Goal: Information Seeking & Learning: Understand process/instructions

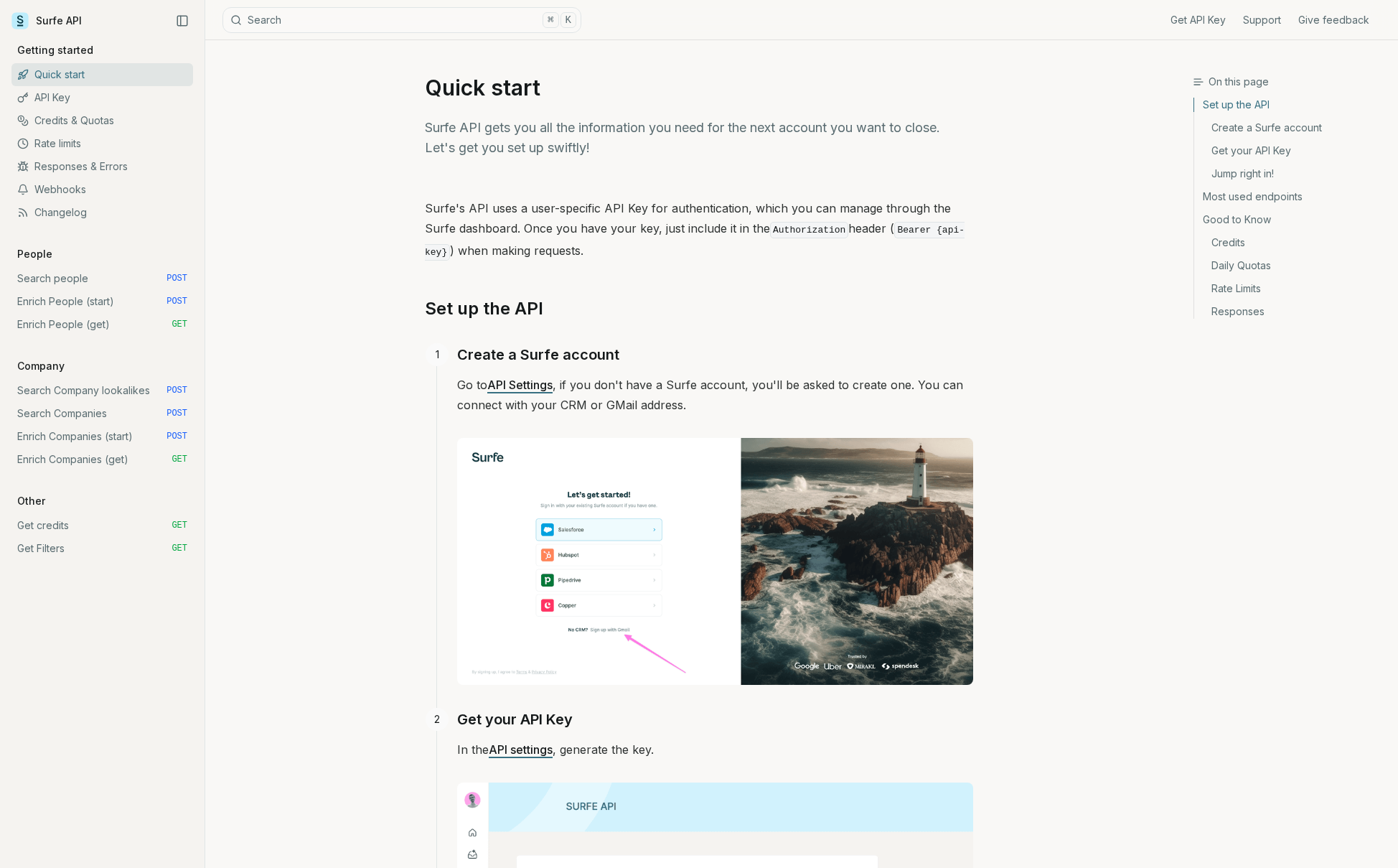
click at [83, 145] on link "Rate limits" at bounding box center [102, 144] width 182 height 23
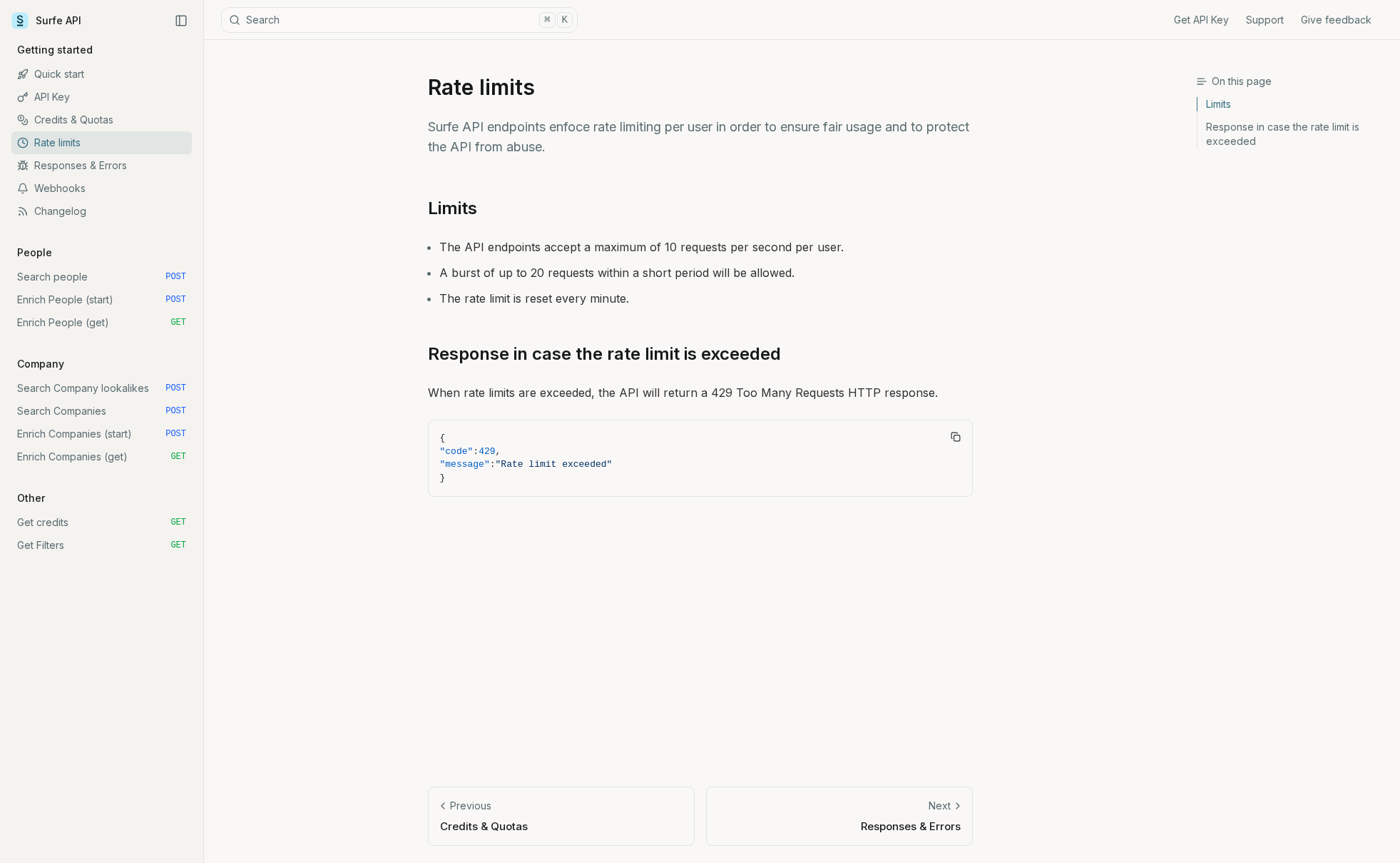
click at [60, 427] on link "Enrich Companies (start) POST" at bounding box center [102, 434] width 181 height 23
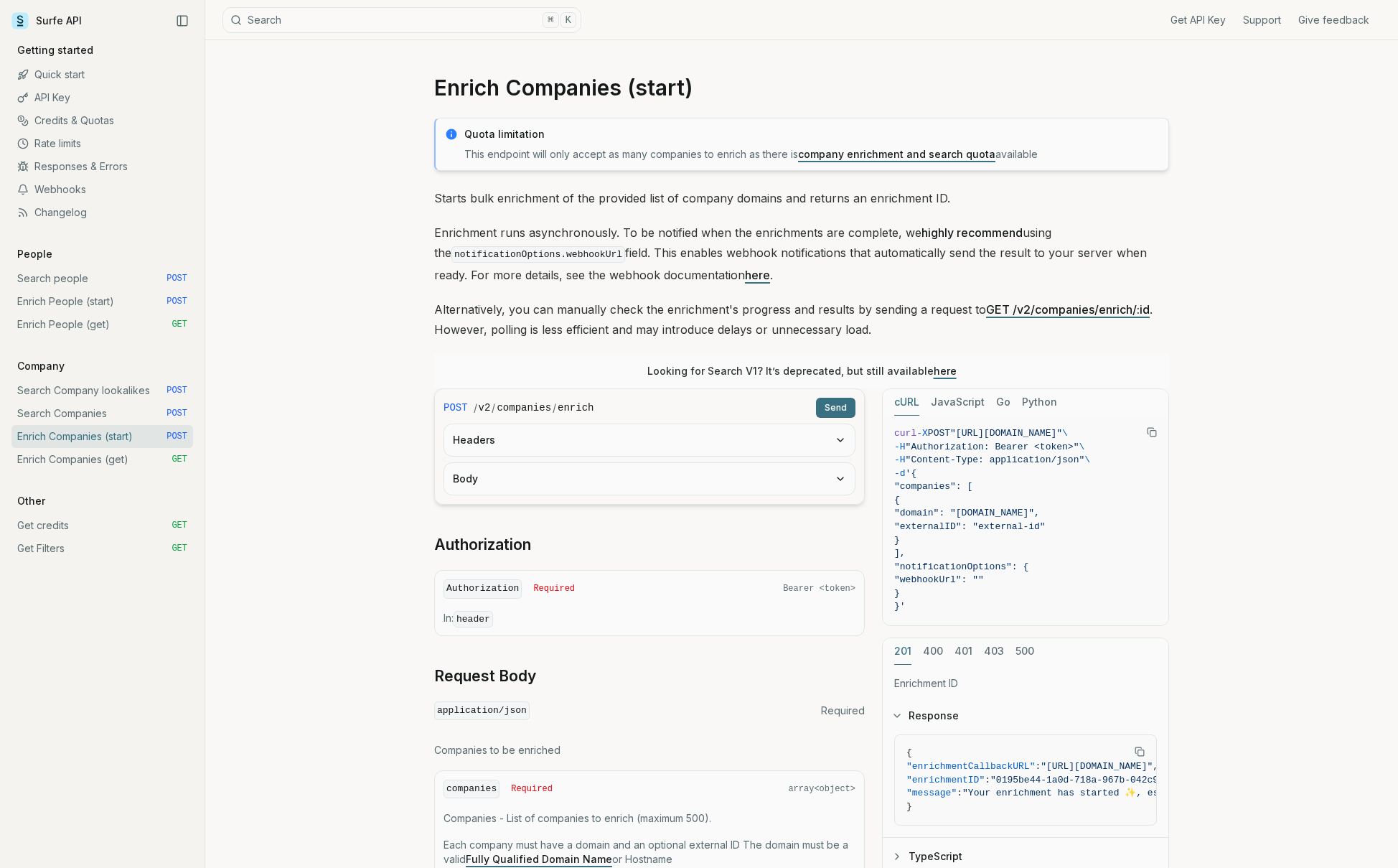
click at [68, 459] on link "Enrich Companies (get) GET" at bounding box center [102, 459] width 182 height 23
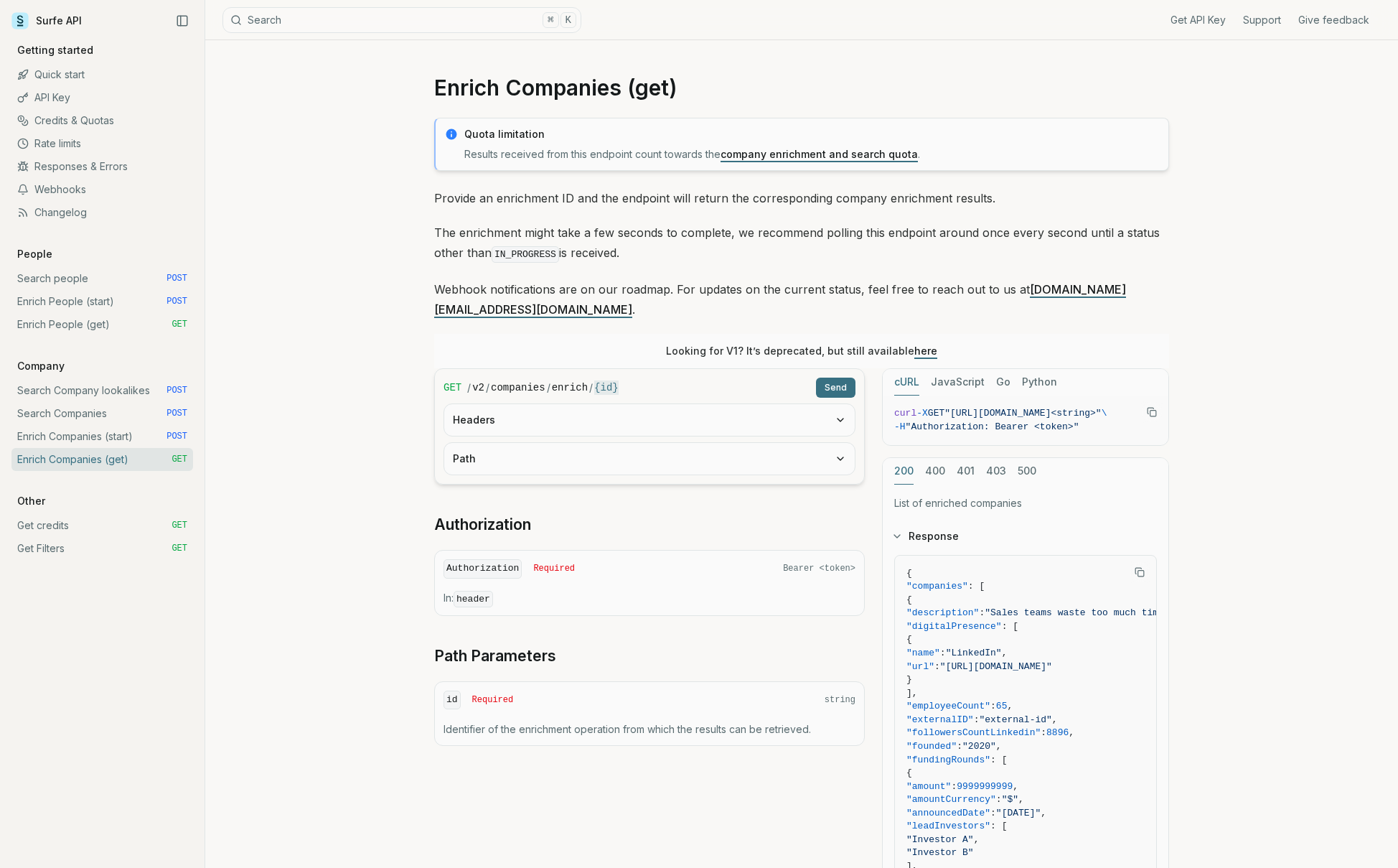
click at [96, 436] on link "Enrich Companies (start) POST" at bounding box center [102, 437] width 182 height 23
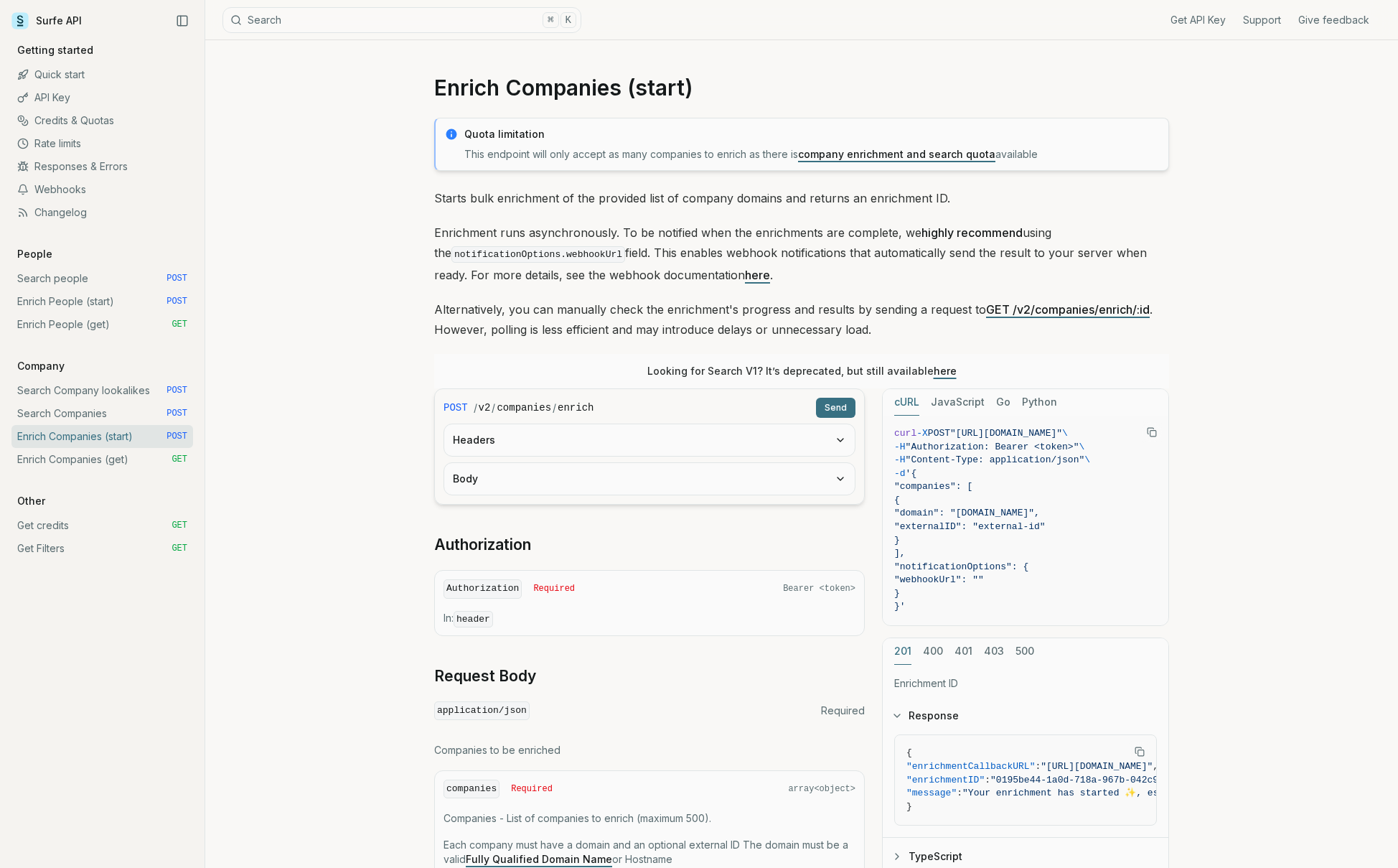
click at [76, 303] on link "Enrich People (start) POST" at bounding box center [102, 302] width 182 height 23
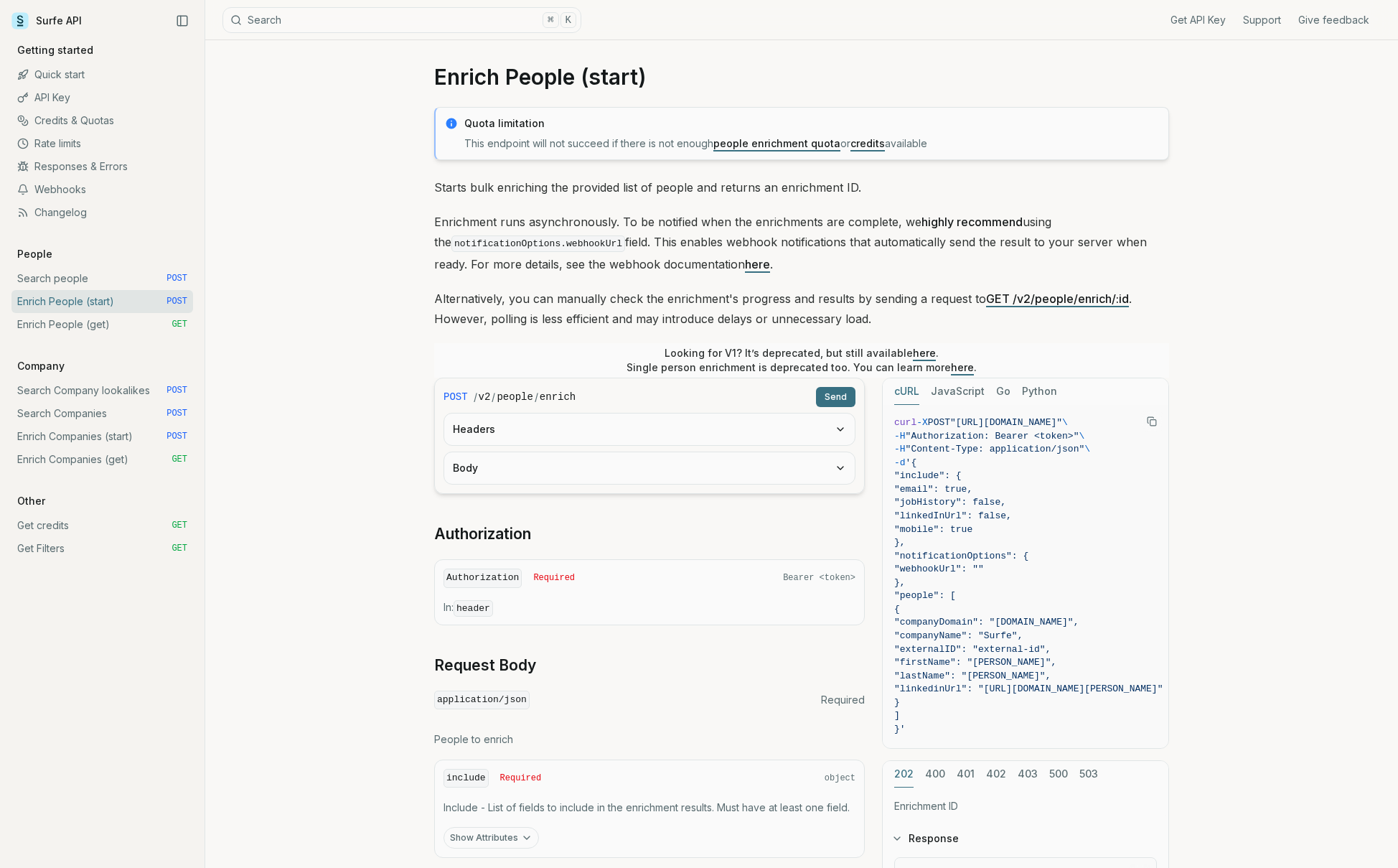
scroll to position [12, 0]
click at [91, 425] on link "Enrich Companies (start) POST" at bounding box center [102, 437] width 182 height 23
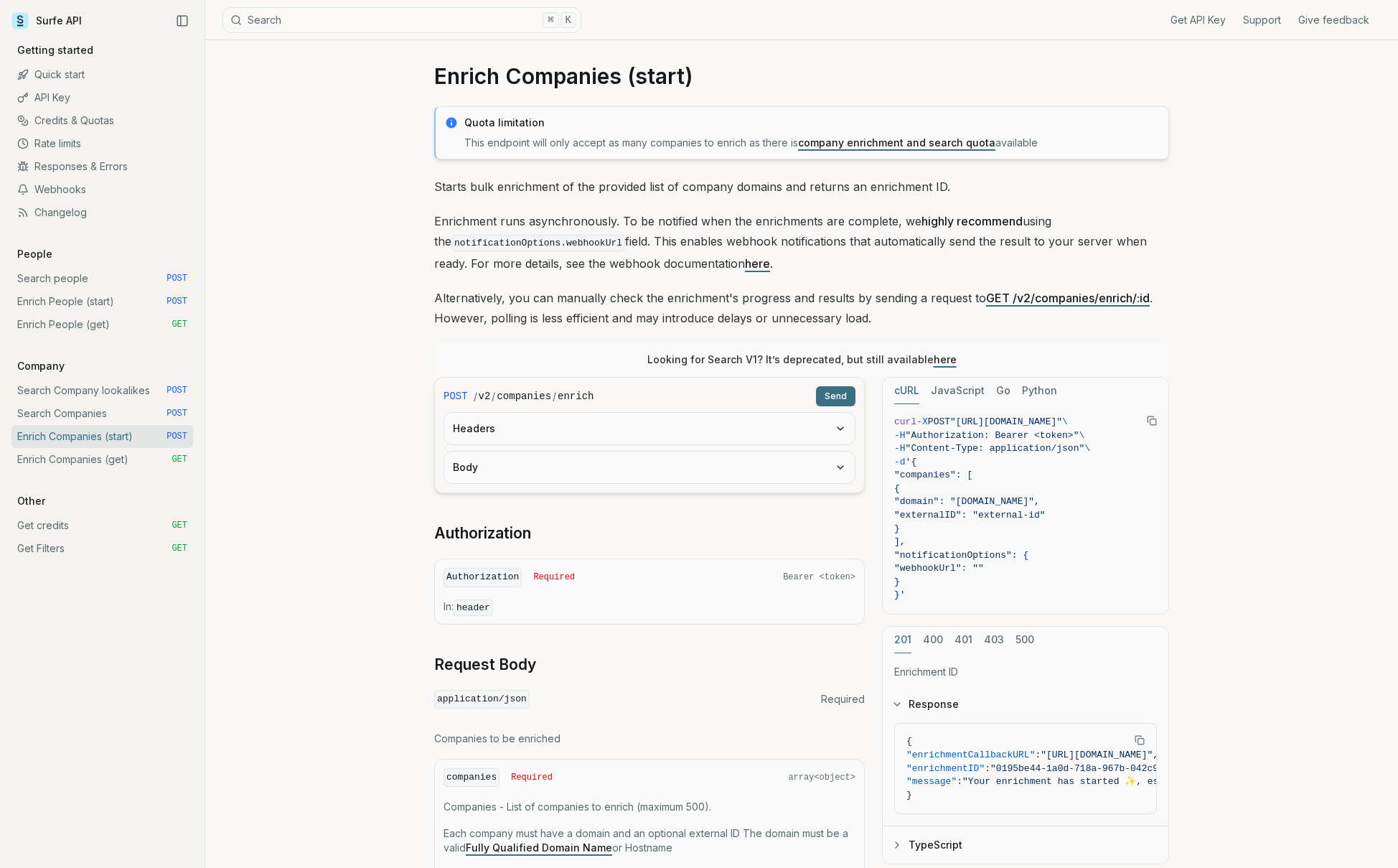
click at [91, 415] on link "Search Companies POST" at bounding box center [102, 414] width 182 height 23
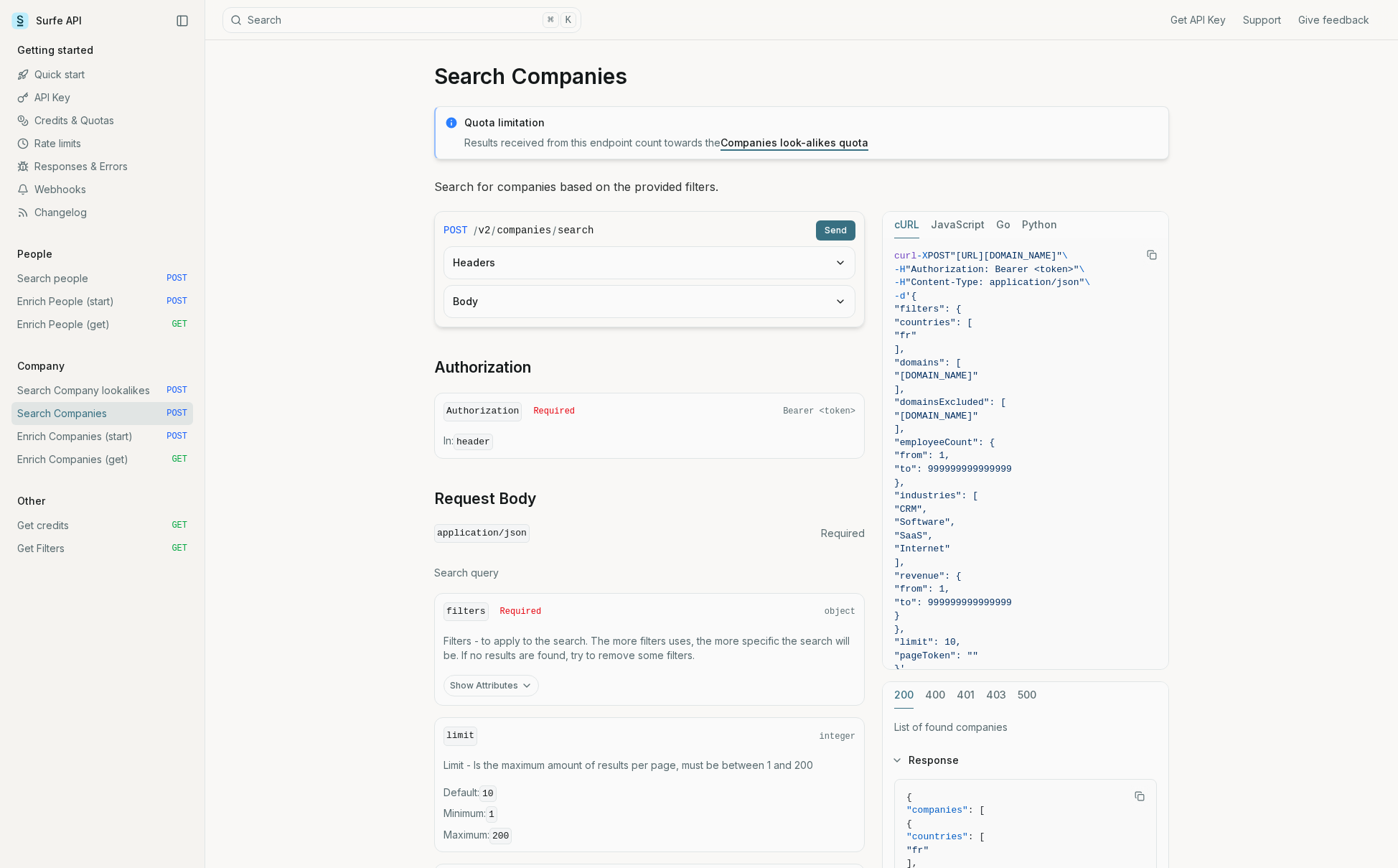
click at [72, 422] on link "Search Companies POST" at bounding box center [102, 414] width 182 height 23
click at [108, 441] on link "Enrich Companies (start) POST" at bounding box center [102, 437] width 182 height 23
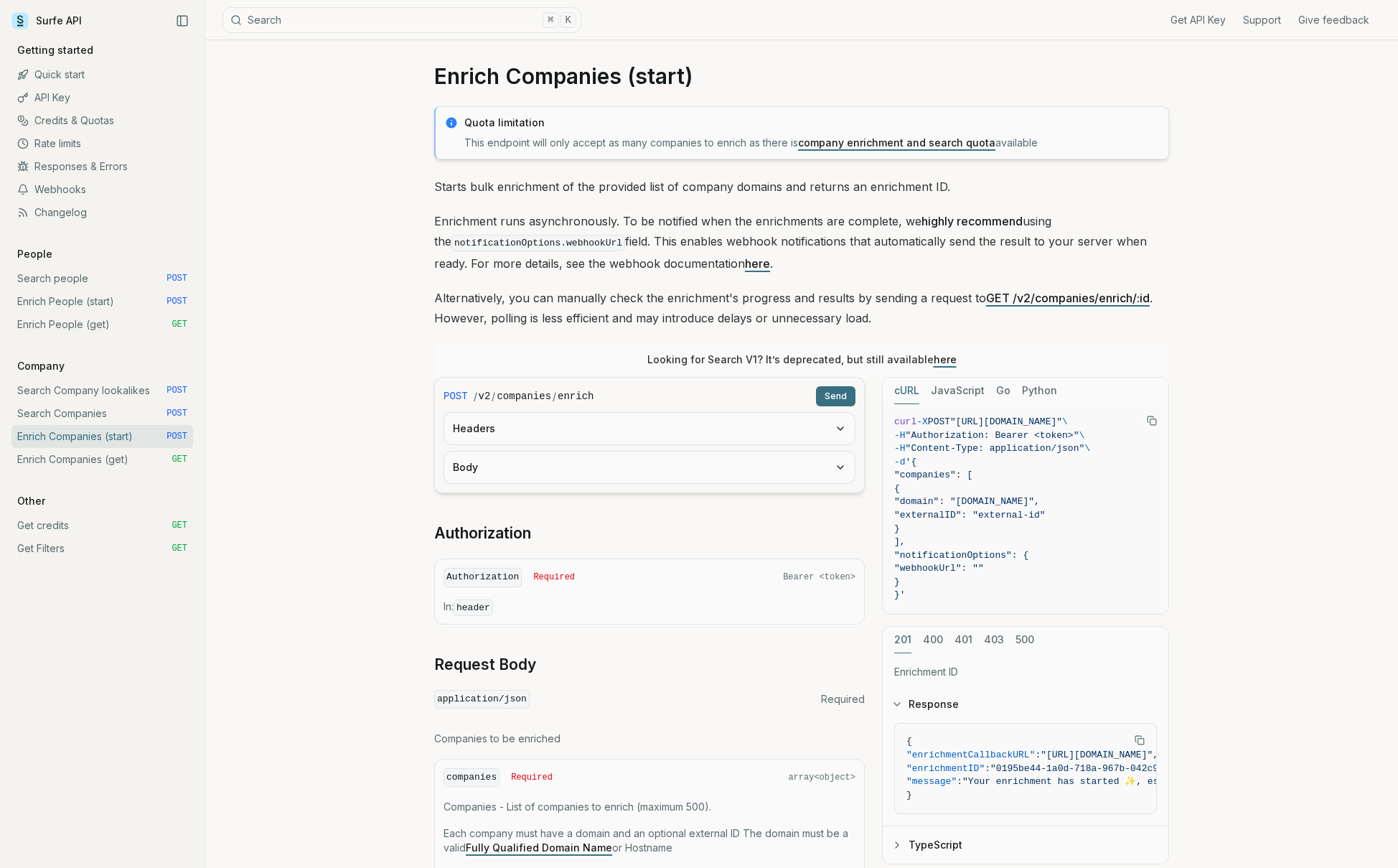
click at [107, 463] on link "Enrich Companies (get) GET" at bounding box center [102, 459] width 182 height 23
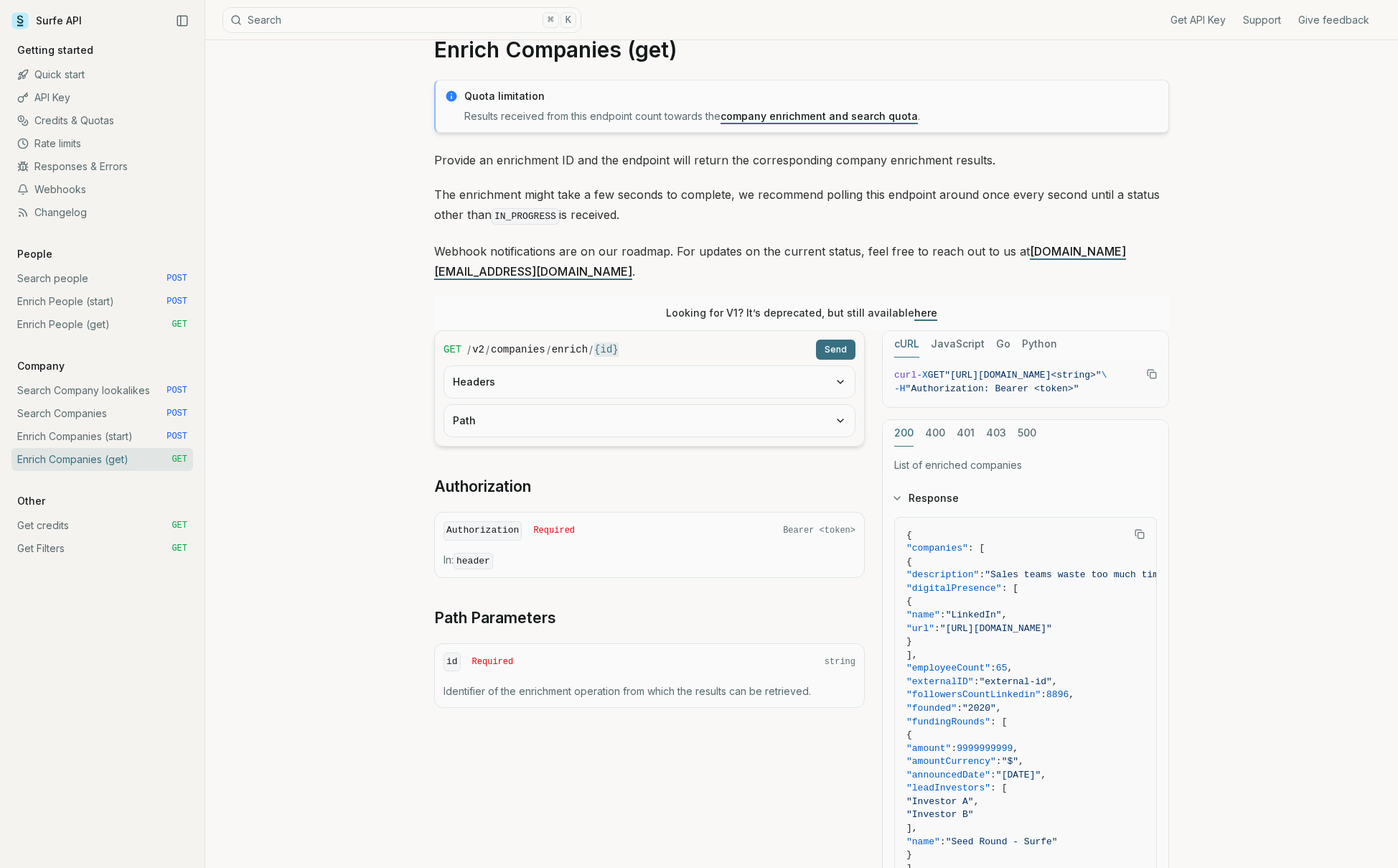
scroll to position [42, 0]
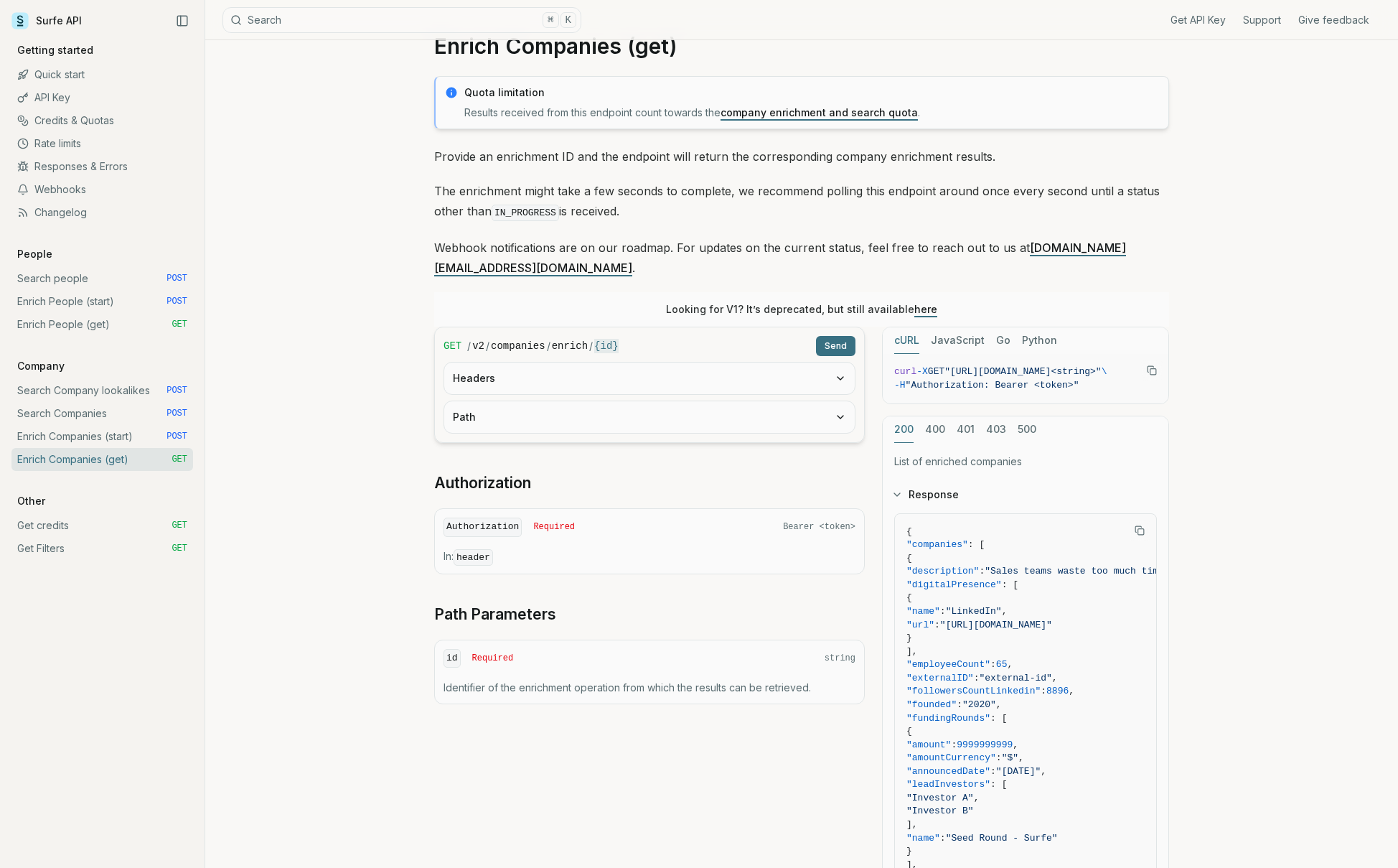
click at [923, 416] on div "200 400 401 403 500" at bounding box center [1026, 429] width 286 height 27
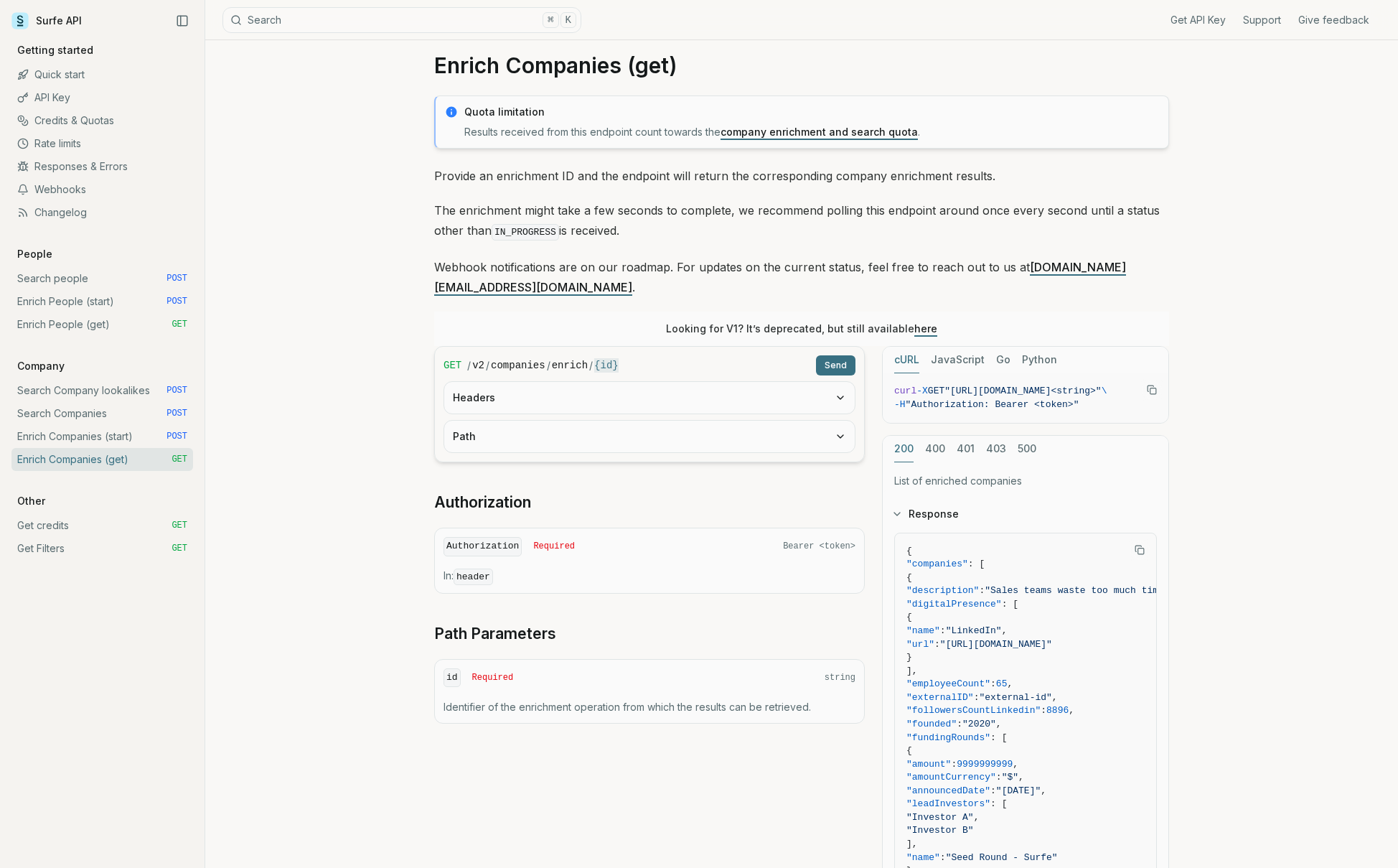
scroll to position [18, 0]
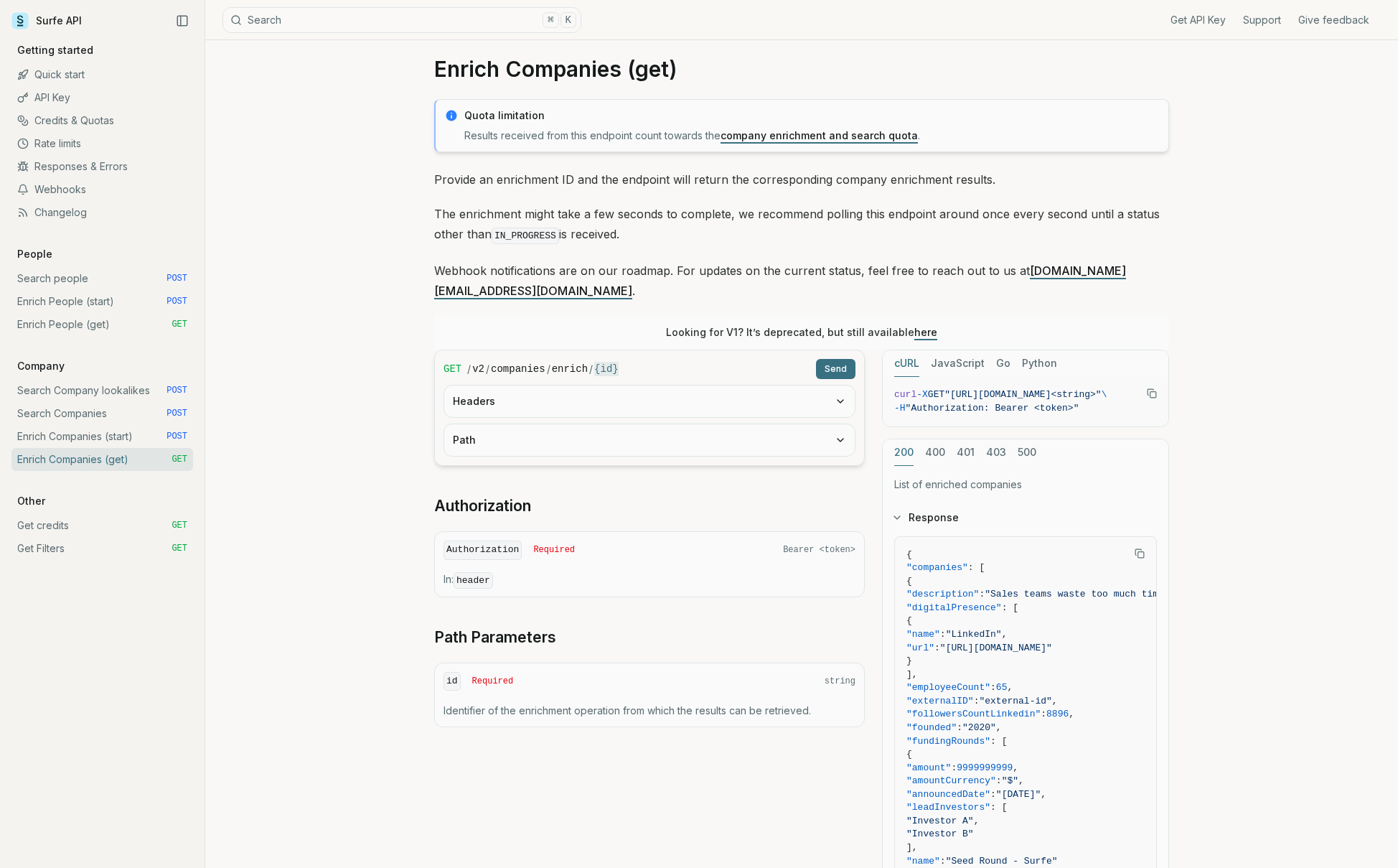
click at [58, 432] on link "Enrich Companies (start) POST" at bounding box center [102, 437] width 182 height 23
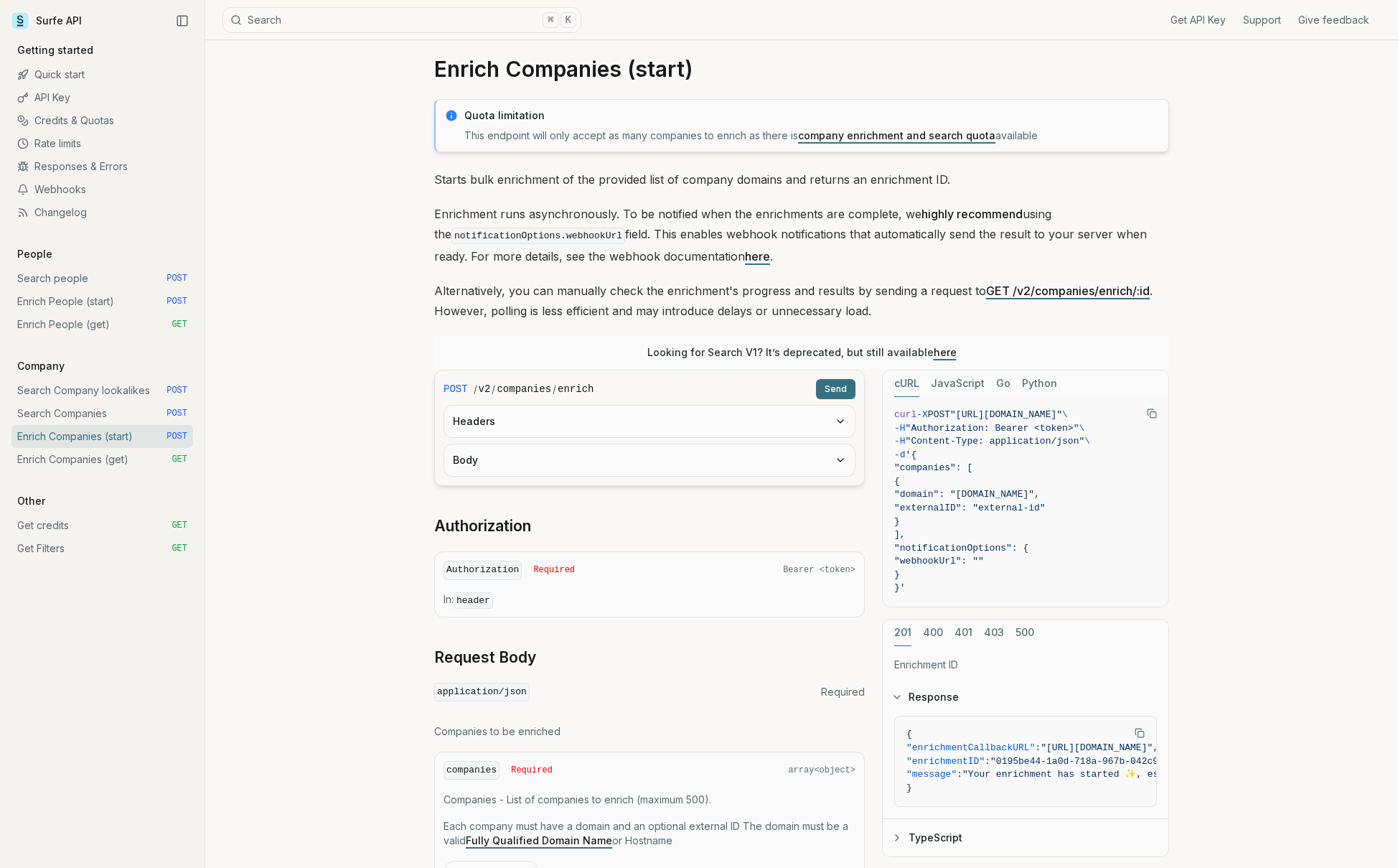
click at [61, 451] on link "Enrich Companies (get) GET" at bounding box center [102, 459] width 182 height 23
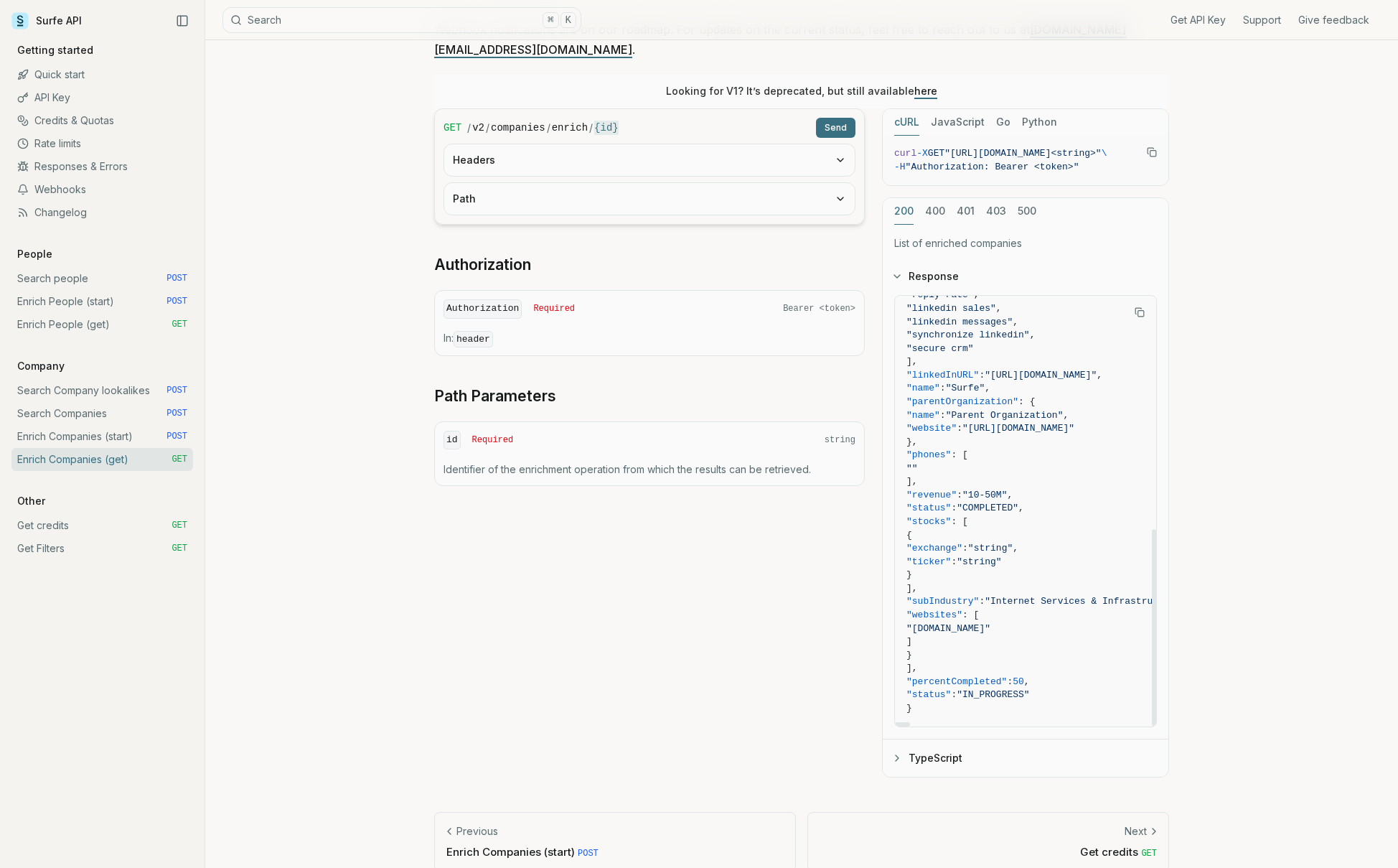
scroll to position [510, 0]
